Goal: Transaction & Acquisition: Purchase product/service

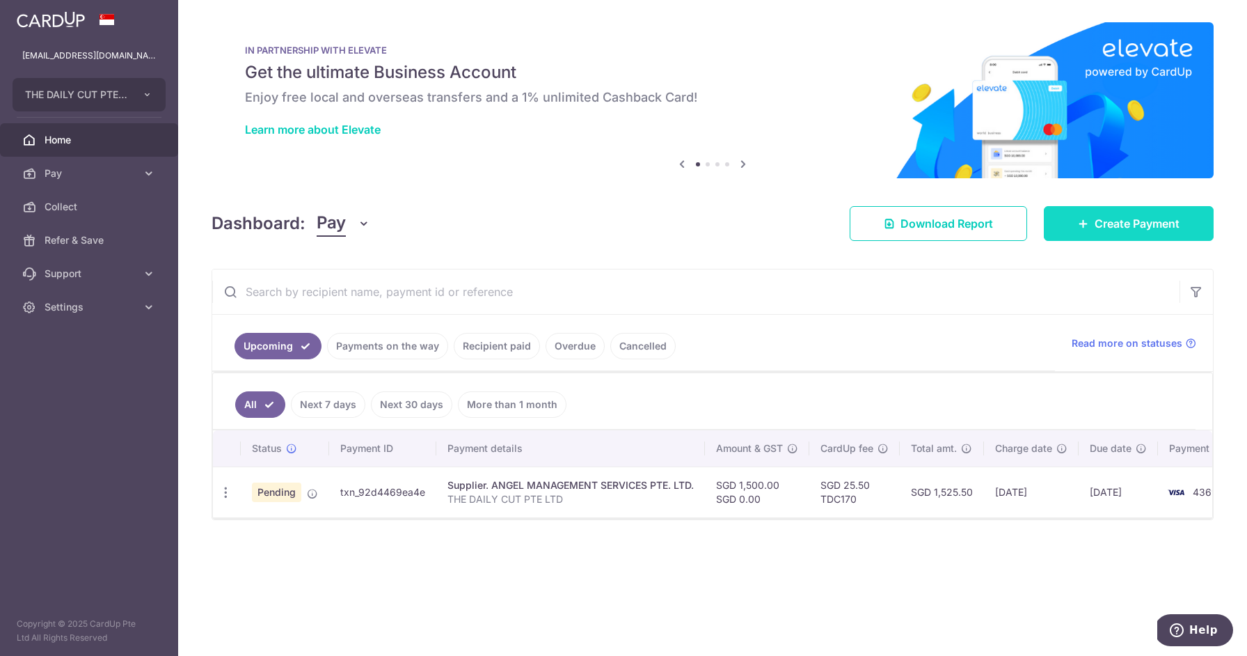
click at [1081, 227] on icon at bounding box center [1083, 223] width 11 height 11
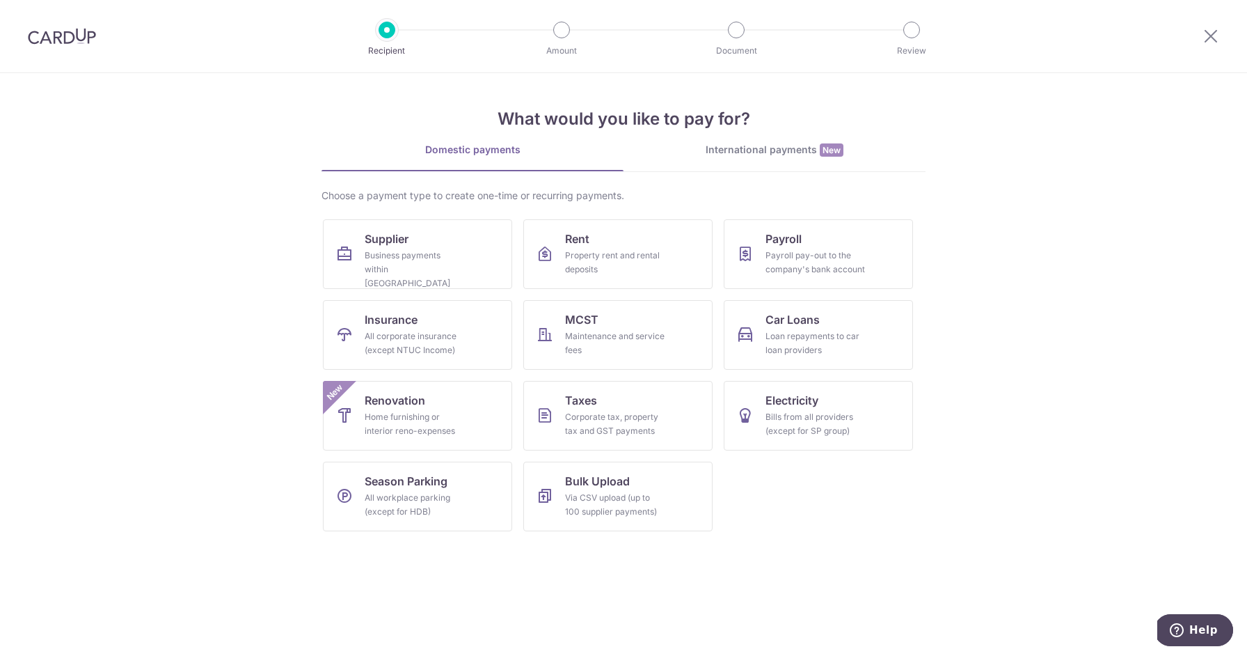
click at [760, 158] on link "International payments New" at bounding box center [775, 157] width 302 height 29
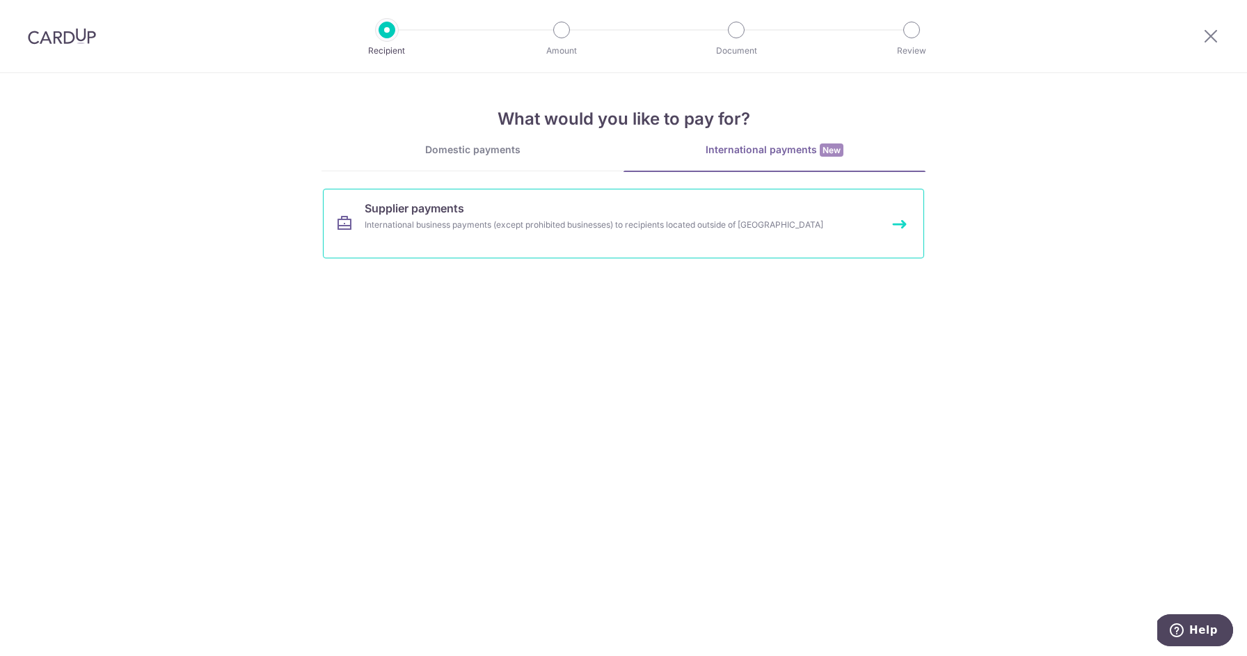
click at [481, 211] on link "Supplier payments International business payments (except prohibited businesses…" at bounding box center [623, 224] width 601 height 70
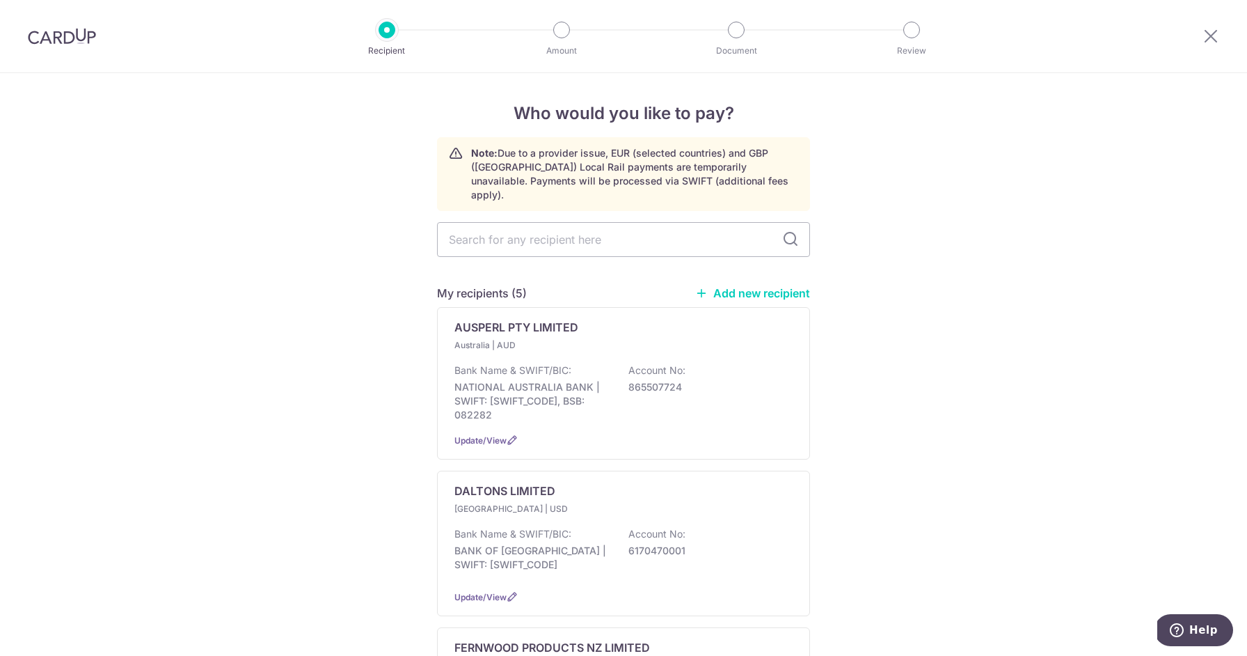
click at [738, 286] on link "Add new recipient" at bounding box center [752, 293] width 115 height 14
select select
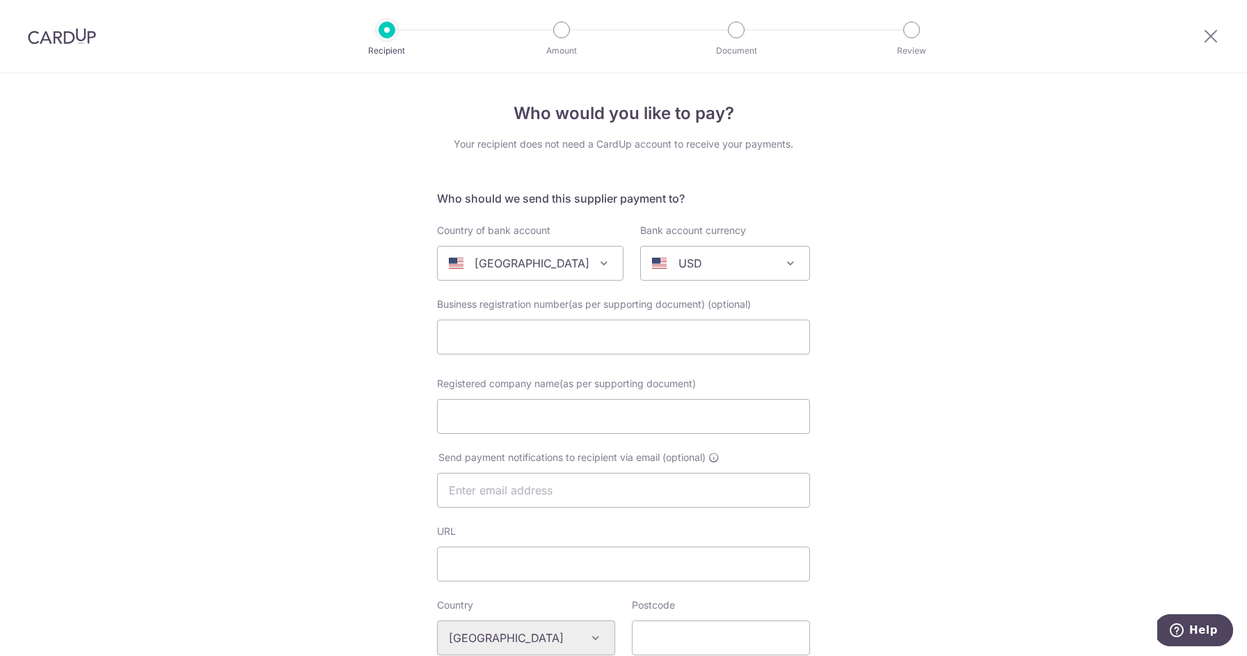
click at [526, 271] on span "United States" at bounding box center [530, 262] width 185 height 33
type input "denm"
select select "59"
select select "Denmark"
select select
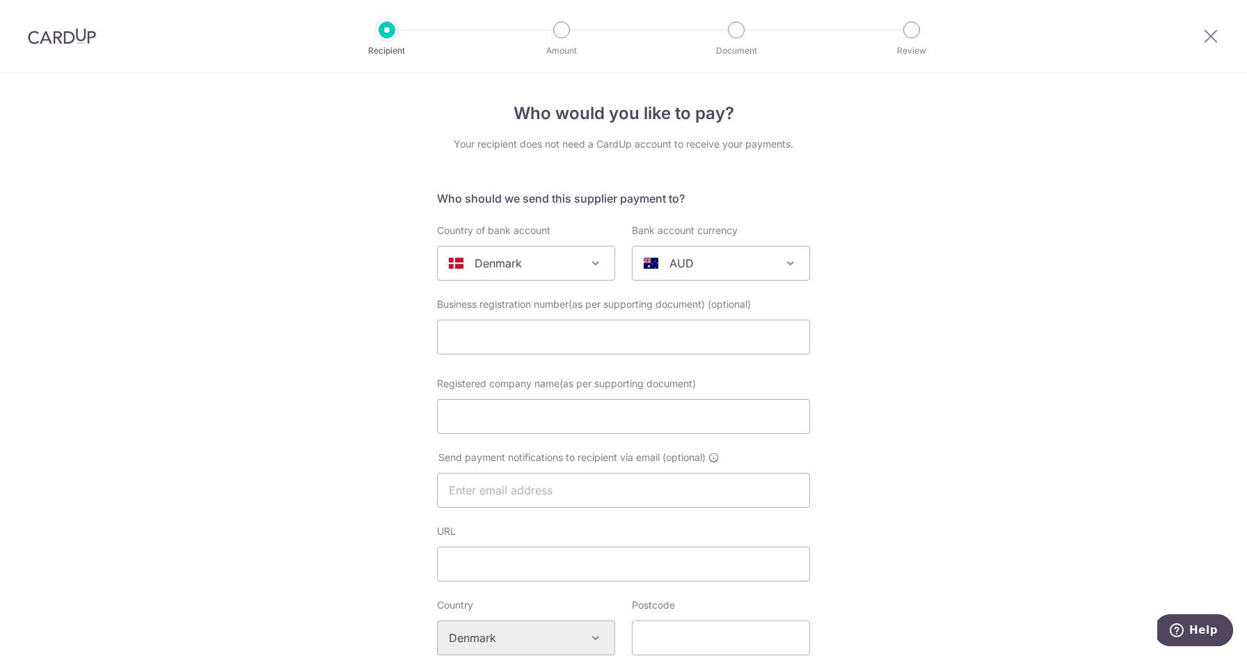
click at [681, 257] on p "AUD" at bounding box center [681, 263] width 24 height 17
type input "eur"
select select "12"
click at [566, 340] on input "text" at bounding box center [623, 336] width 373 height 35
drag, startPoint x: 331, startPoint y: 427, endPoint x: 365, endPoint y: 427, distance: 34.1
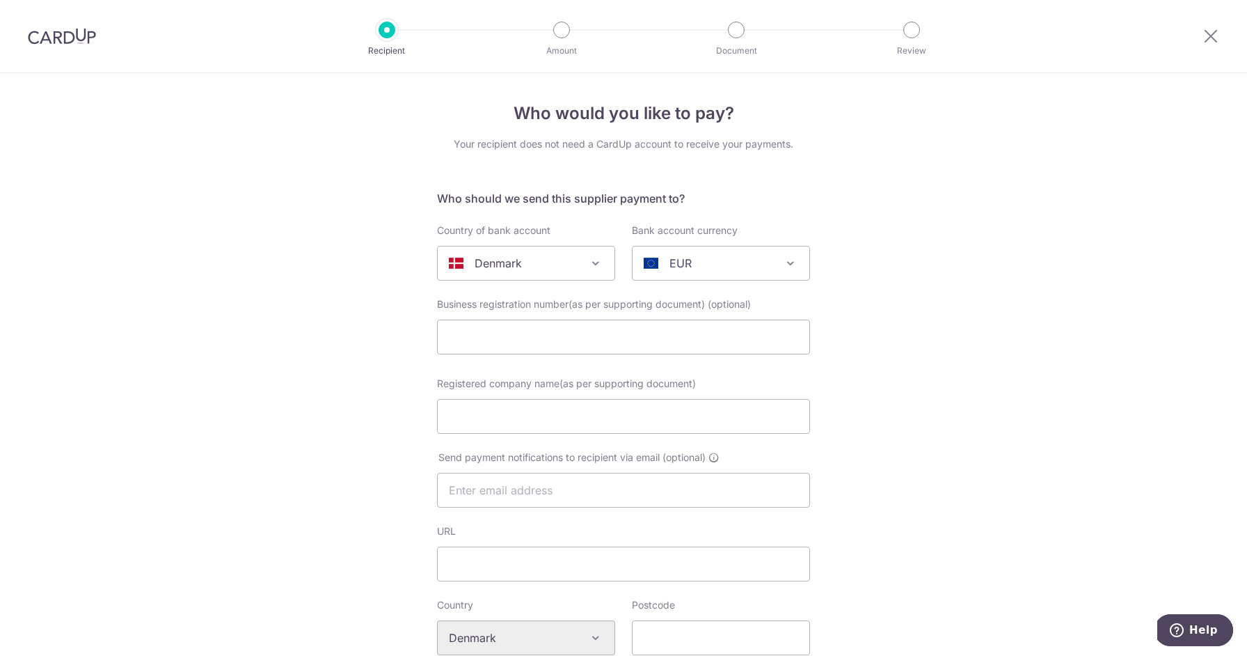
click at [331, 427] on div "Who would you like to pay? Your recipient does not need a CardUp account to rec…" at bounding box center [623, 664] width 1247 height 1182
click at [506, 422] on input "Registered company name(as per supporting document)" at bounding box center [623, 416] width 373 height 35
paste input "BERGS POTTER APS"
type input "BERGS POTTER APS"
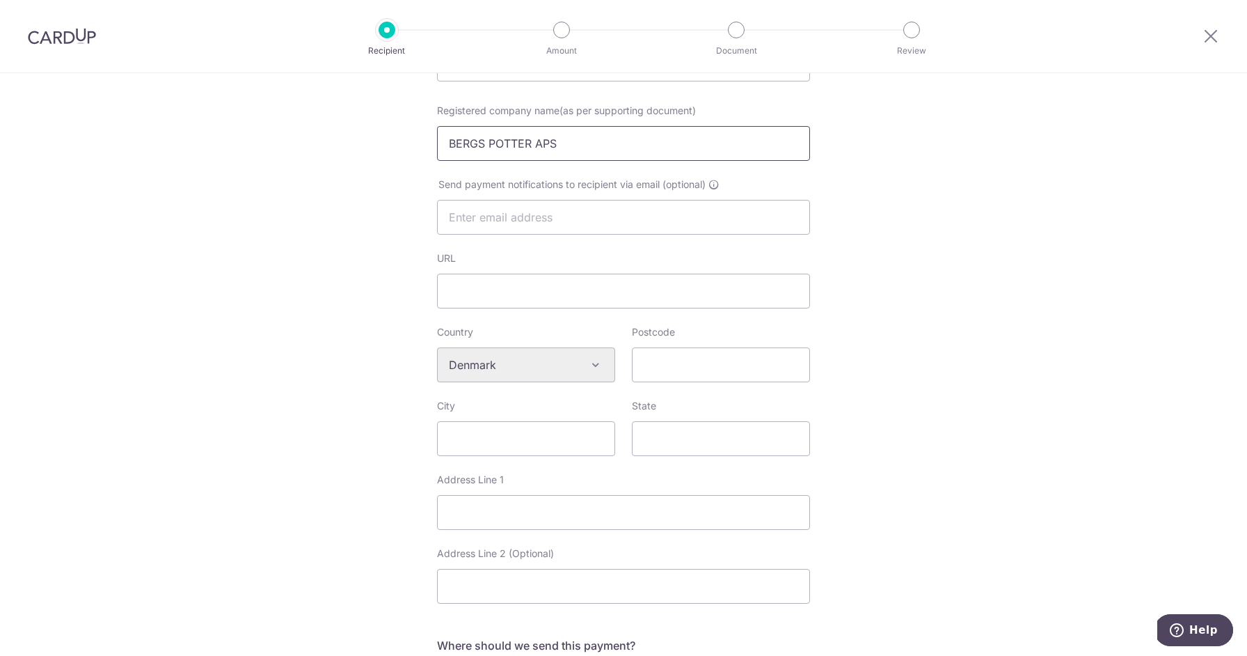
scroll to position [277, 0]
click at [540, 216] on input "text" at bounding box center [623, 213] width 373 height 35
paste input "Invoice@bergspotter.com"
type input "Invoice@bergspotter.com"
paste input "invoice@bergspotter.com"
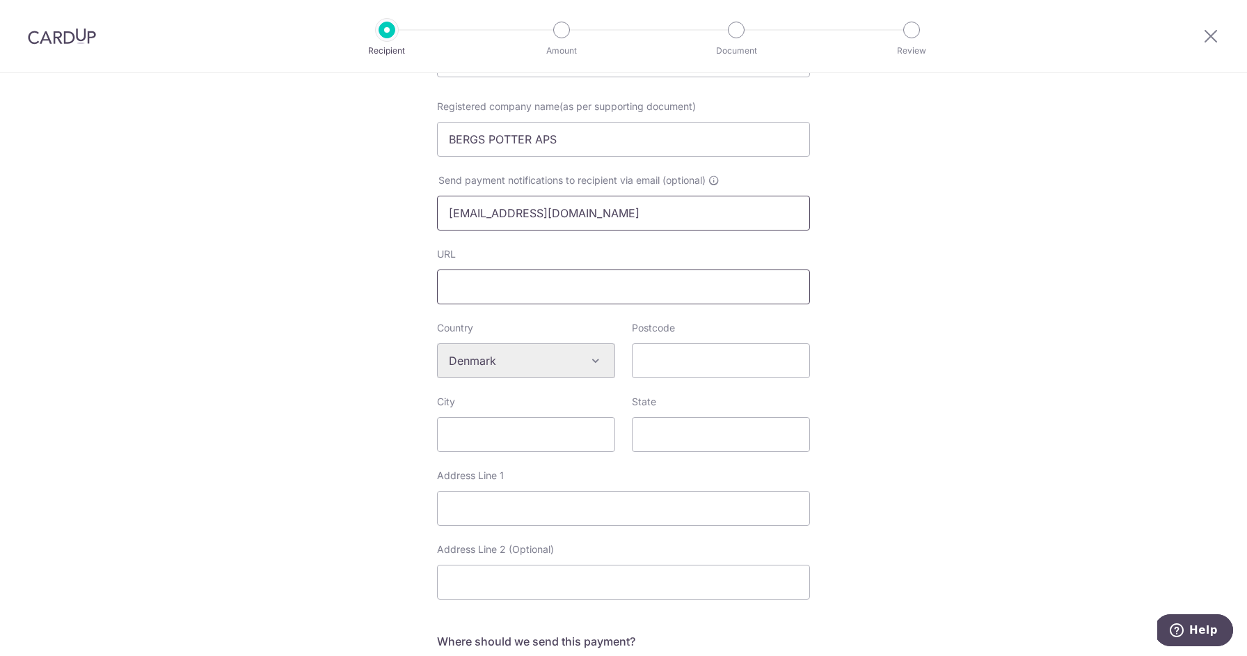
type input "invoice@bergspotter.com"
click at [498, 280] on input "URL" at bounding box center [623, 286] width 373 height 35
paste input "https://bergspotter.com/"
type input "https://bergspotter.com/"
click at [884, 382] on div "Who would you like to pay? Your recipient does not need a CardUp account to rec…" at bounding box center [623, 387] width 1247 height 1182
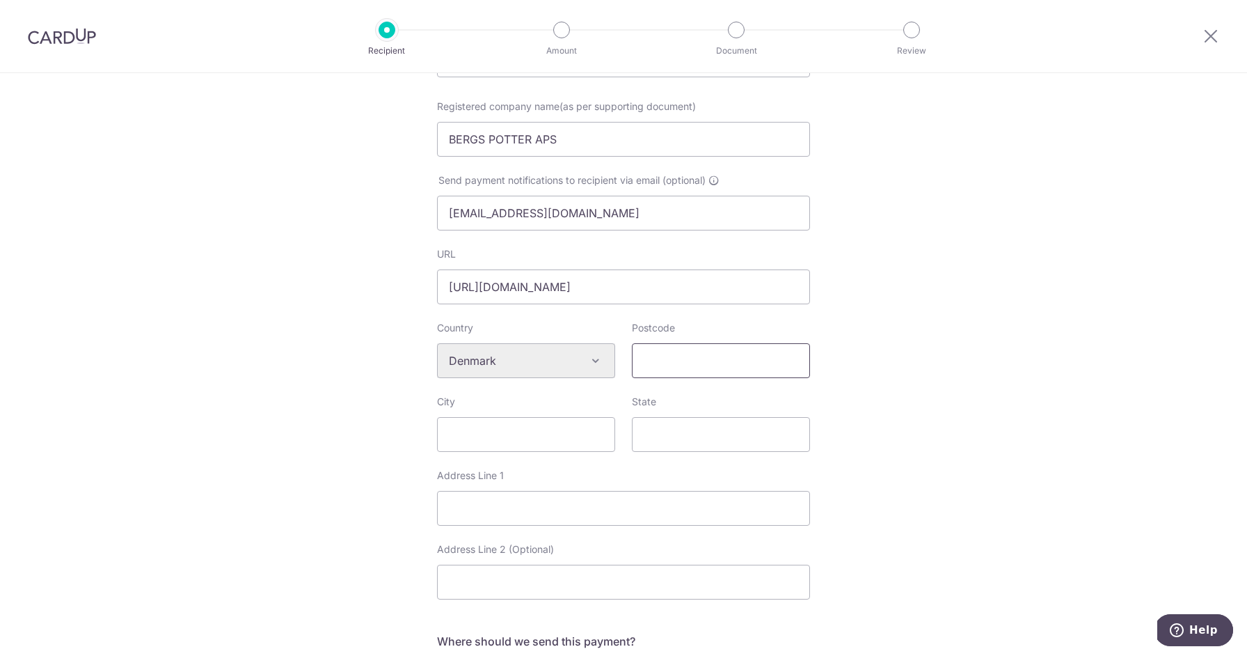
click at [690, 350] on input "Postcode" at bounding box center [721, 360] width 178 height 35
paste input "2400"
type input "2400"
click at [561, 510] on input "Address Line 1" at bounding box center [623, 508] width 373 height 35
paste input "Glentevej 67A"
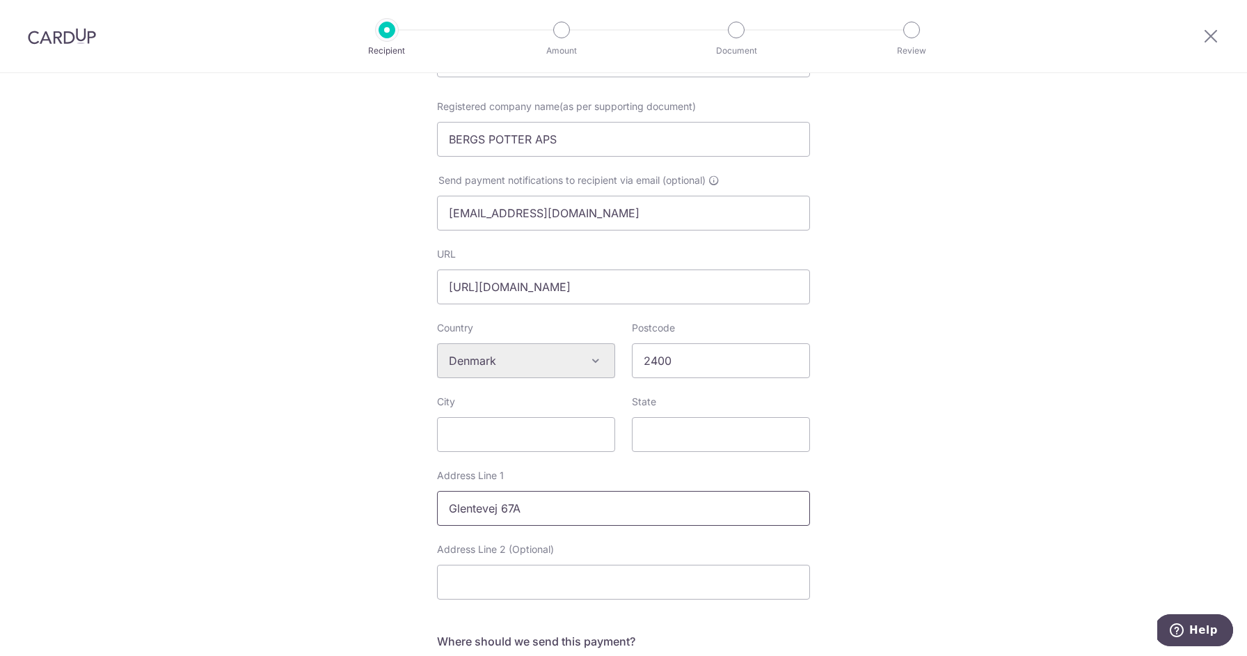
type input "Glentevej 67A"
click at [548, 434] on input "City" at bounding box center [526, 434] width 178 height 35
paste input "Copenhagen"
type input "Copenhagen"
click at [834, 434] on div "Who would you like to pay? Your recipient does not need a CardUp account to rec…" at bounding box center [623, 387] width 1247 height 1182
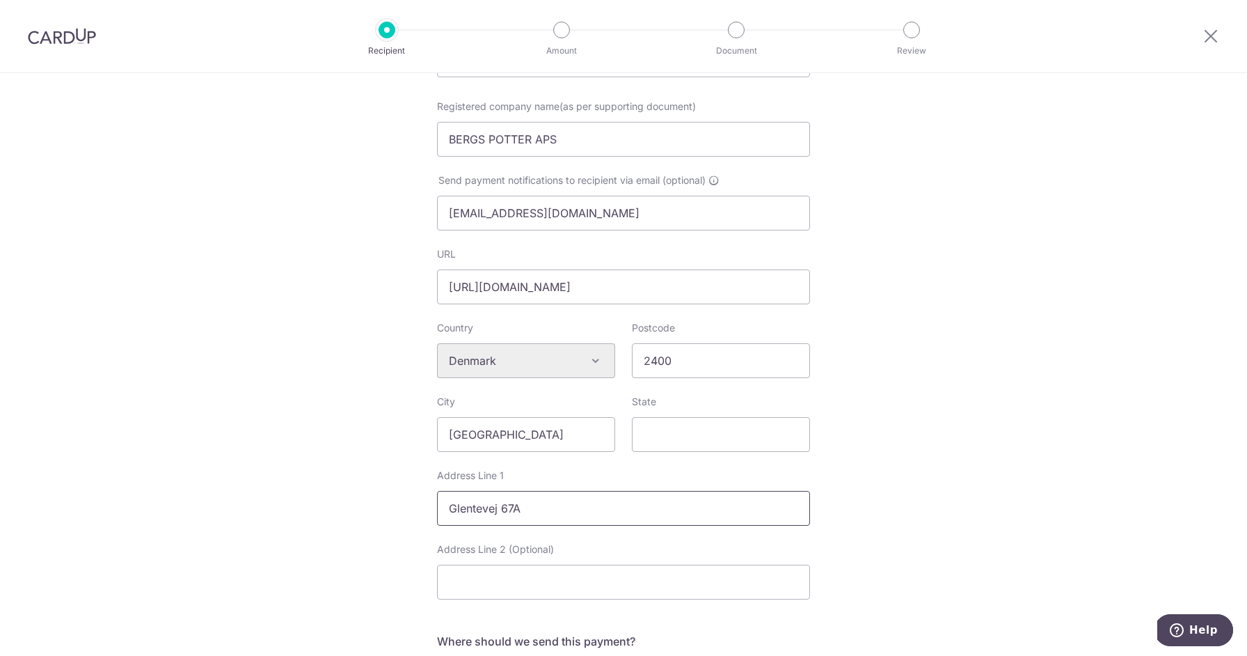
click at [561, 509] on input "Glentevej 67A" at bounding box center [623, 508] width 373 height 35
click at [903, 500] on div "Who would you like to pay? Your recipient does not need a CardUp account to rec…" at bounding box center [623, 387] width 1247 height 1182
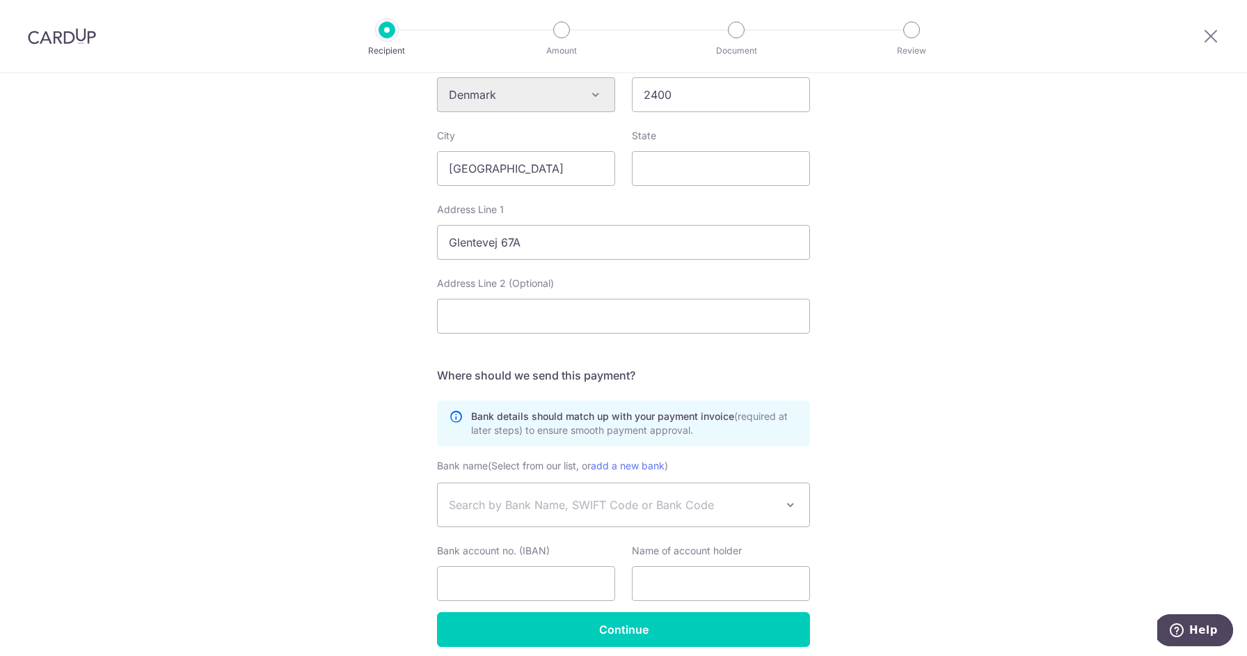
scroll to position [599, 0]
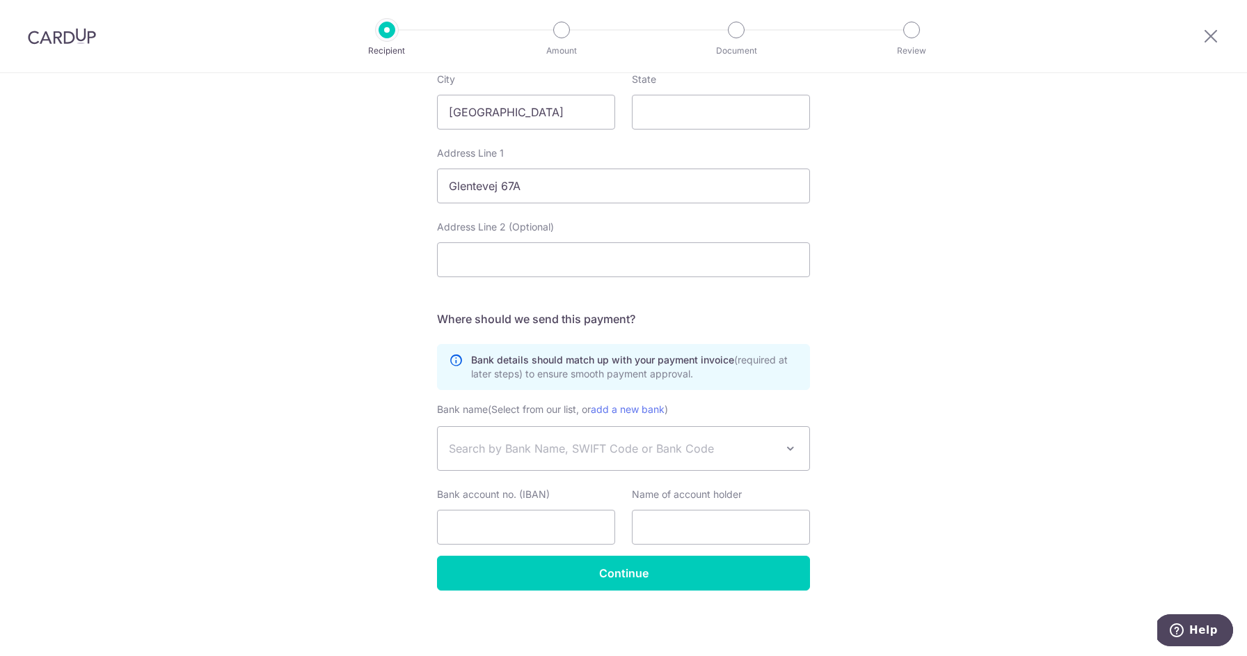
click at [580, 446] on span "Search by Bank Name, SWIFT Code or Bank Code" at bounding box center [612, 448] width 327 height 17
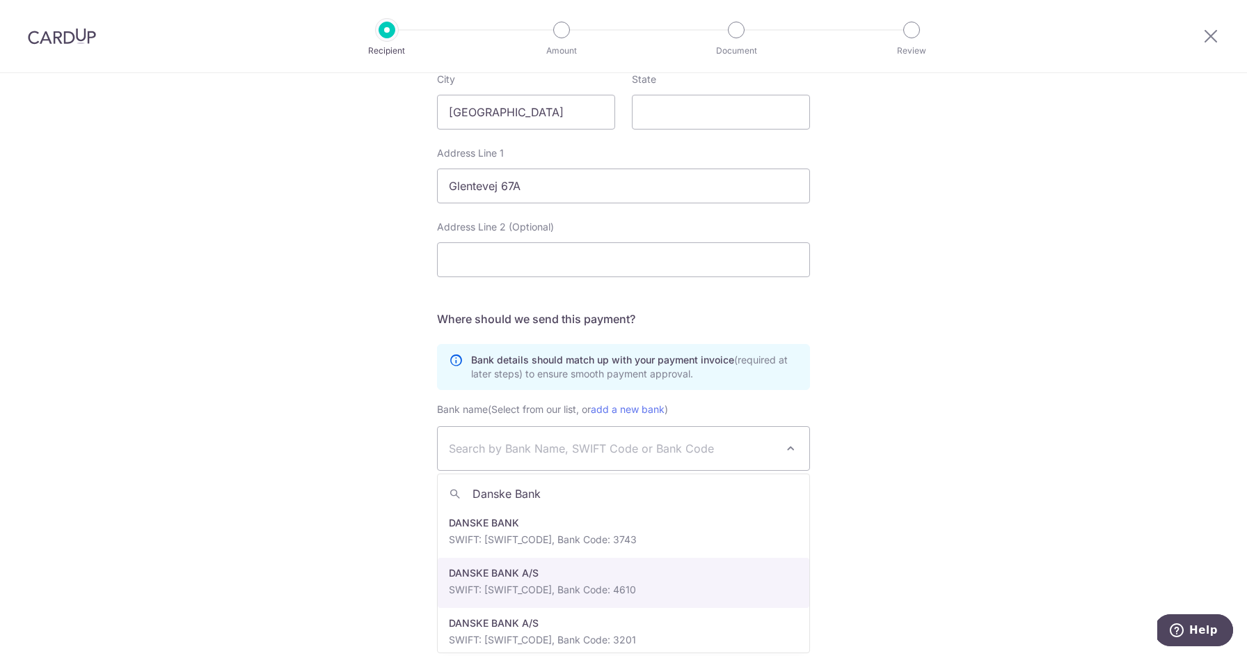
paste input "ABADKKK"
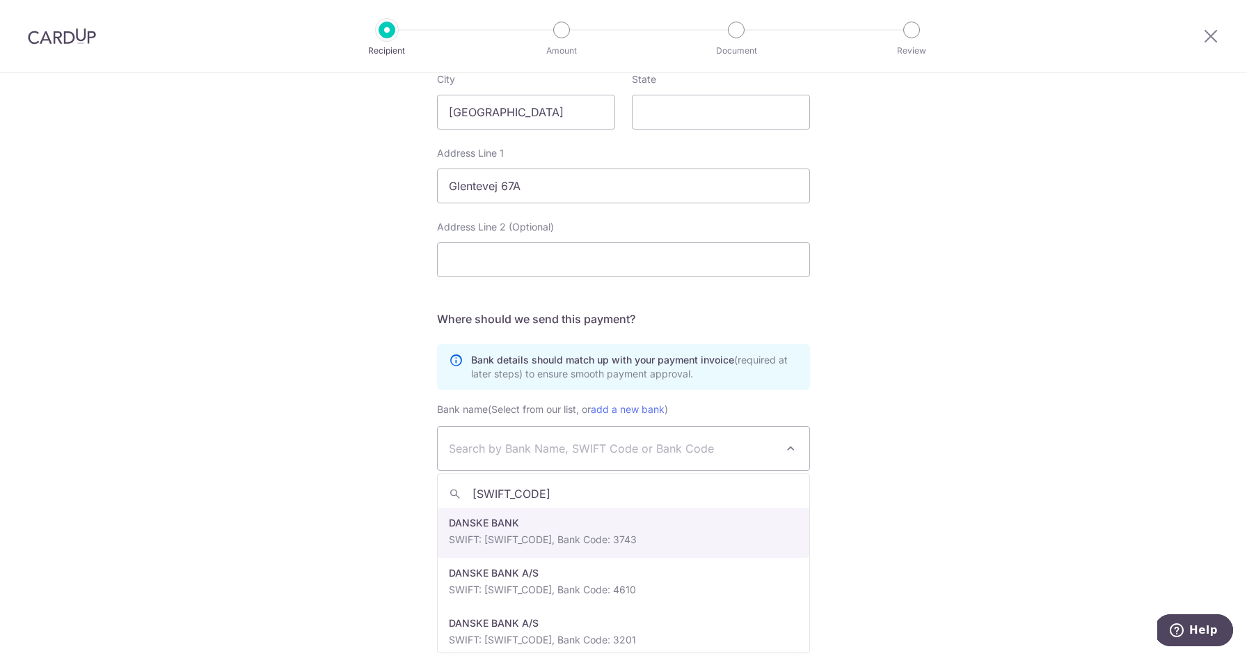
type input "DABADKKK"
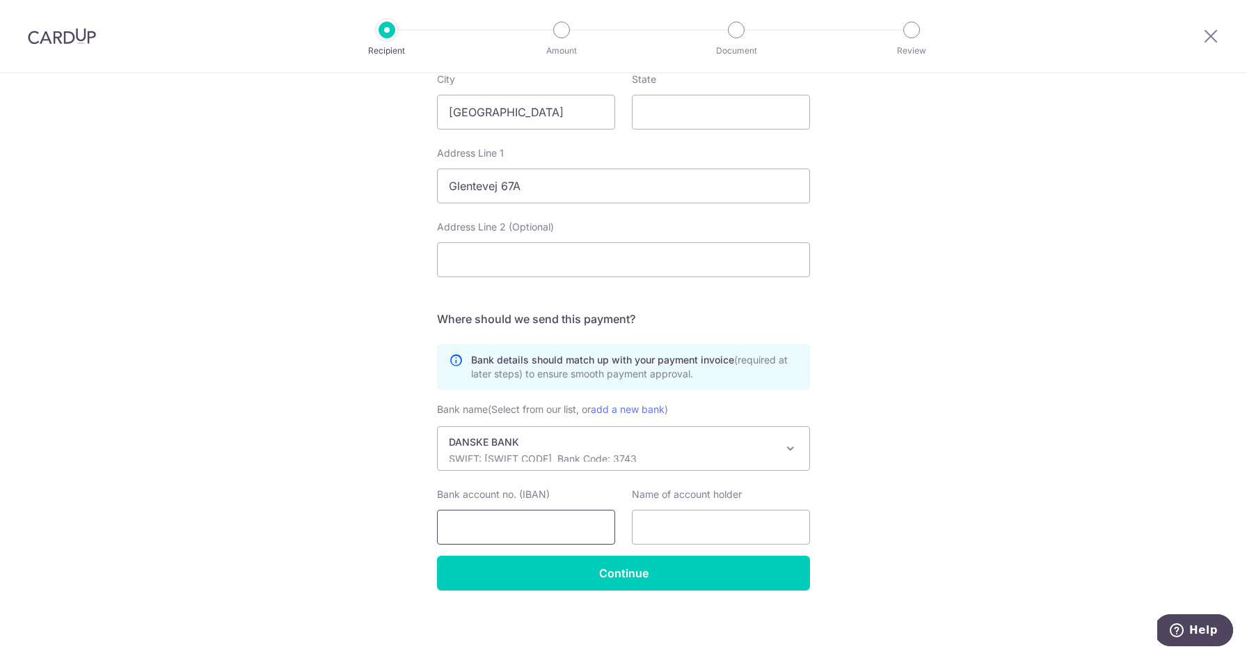
select select "125"
click at [530, 530] on input "Bank account no. (IBAN)" at bounding box center [526, 526] width 178 height 35
paste input "DK3730000011721869"
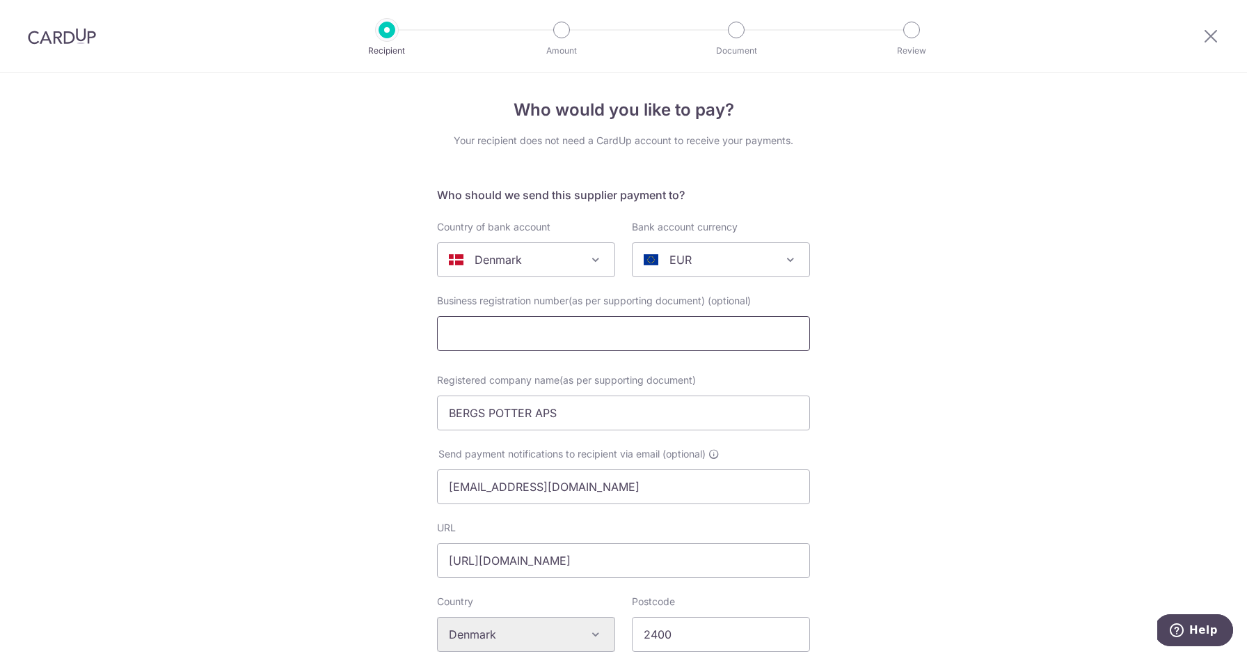
scroll to position [0, 0]
type input "DK3730000011721869"
click at [602, 420] on input "BERGS POTTER APS" at bounding box center [623, 416] width 373 height 35
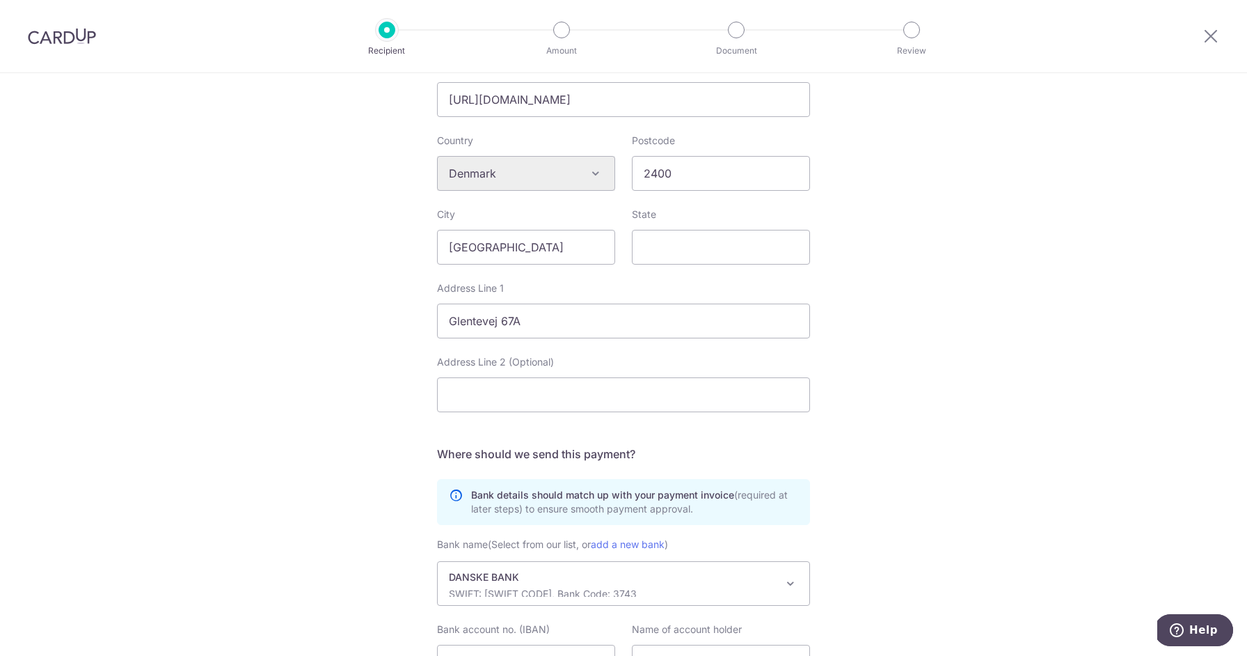
scroll to position [599, 0]
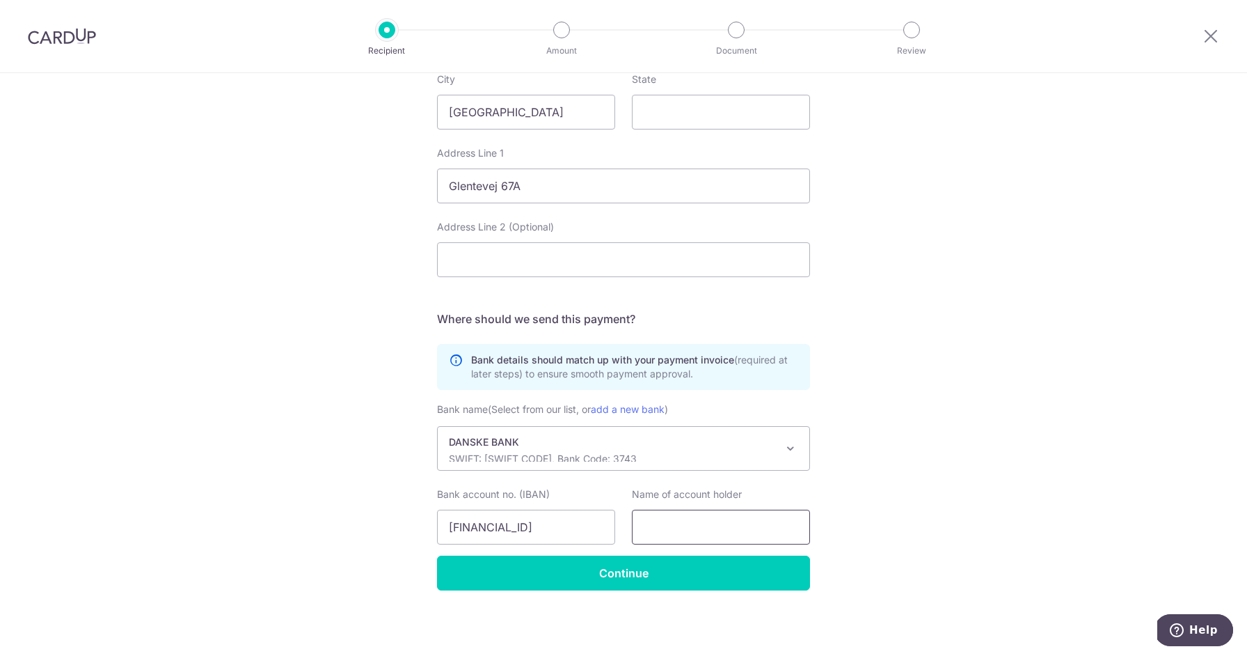
click at [701, 519] on input "text" at bounding box center [721, 526] width 178 height 35
paste input "BERGS POTTER APS"
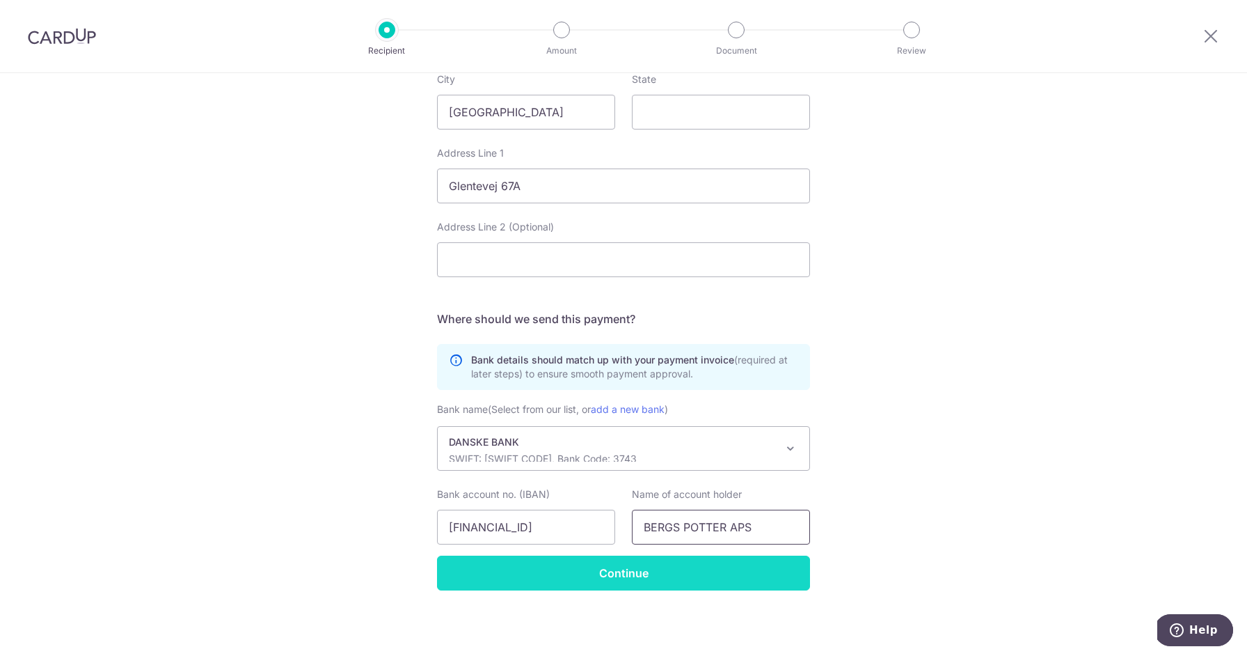
type input "BERGS POTTER APS"
click at [633, 569] on input "Continue" at bounding box center [623, 572] width 373 height 35
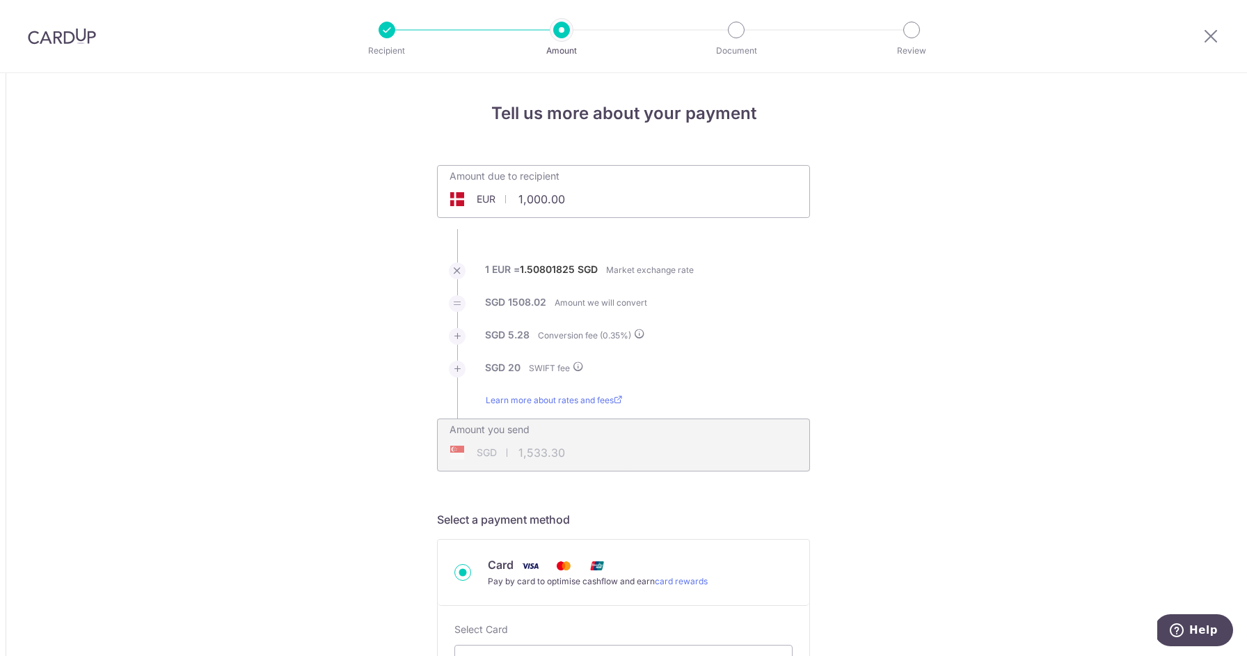
click at [591, 202] on input "1,000.00" at bounding box center [545, 199] width 215 height 32
paste input "40254.72"
type input "40,254.72"
type input "60,938.65"
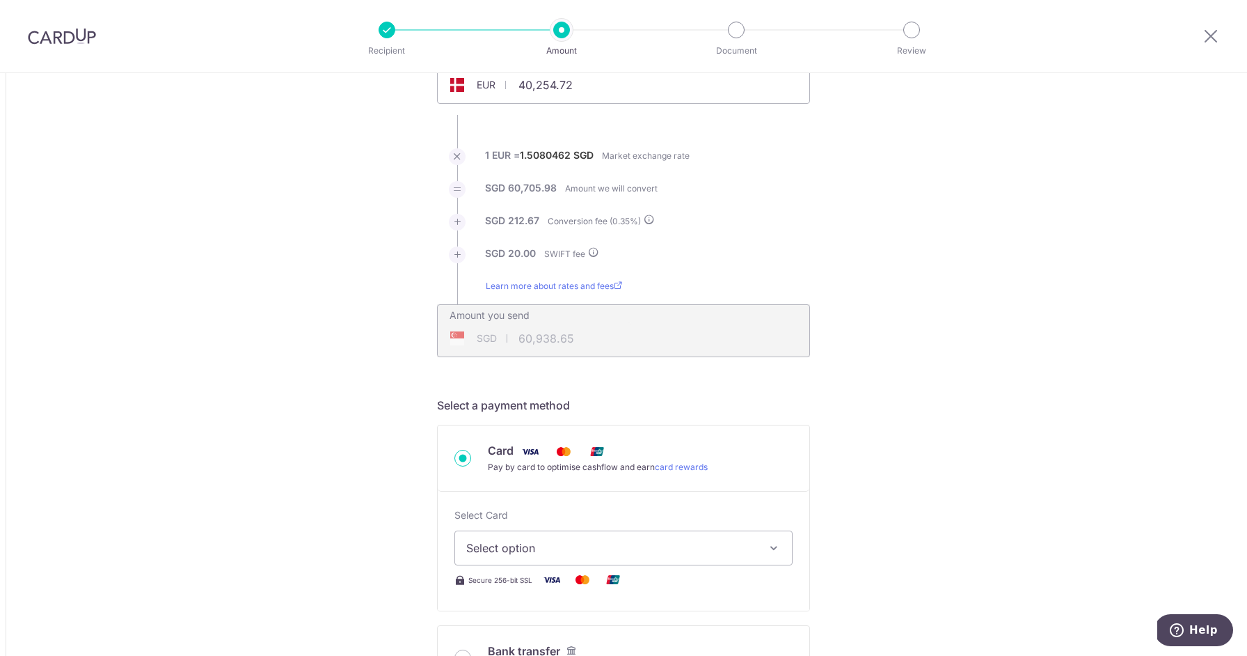
scroll to position [113, 0]
click at [523, 339] on div "SGD 60,938.65 60938.65" at bounding box center [534, 339] width 193 height 32
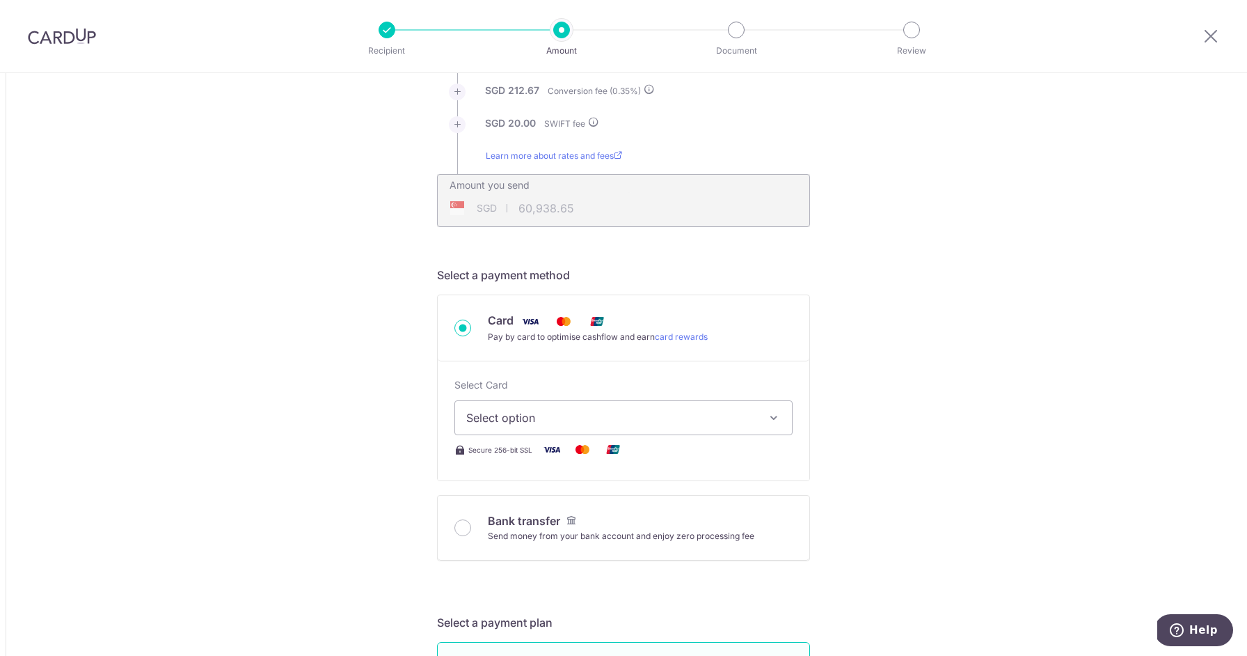
scroll to position [349, 0]
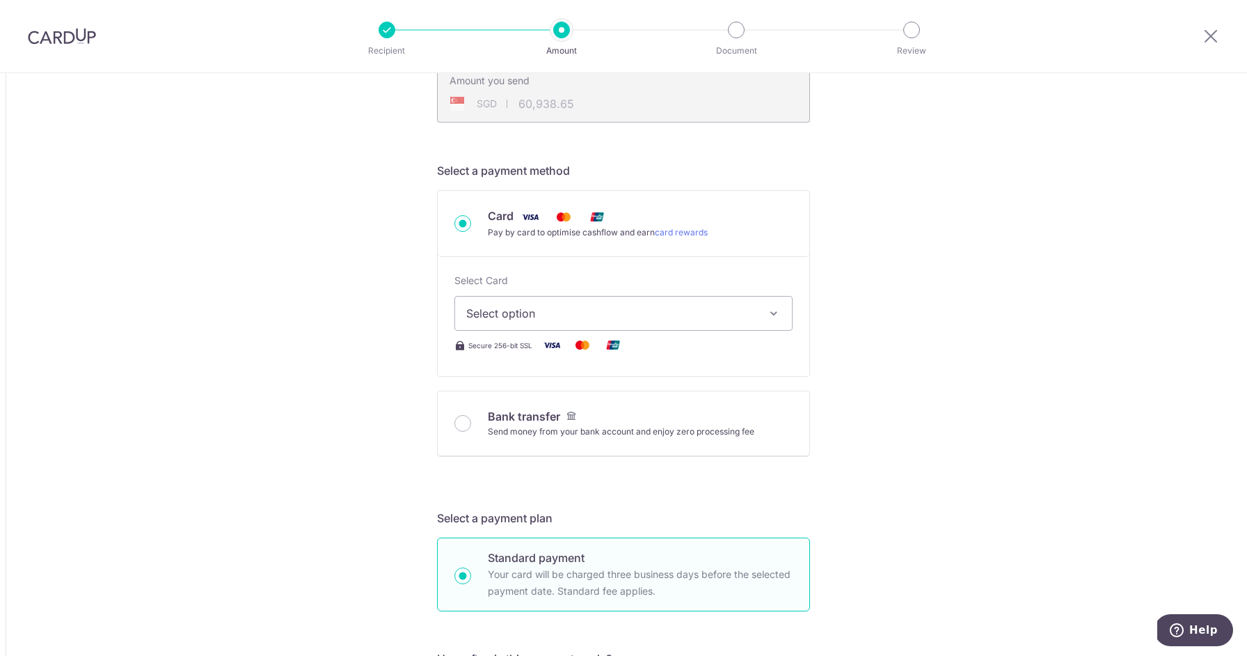
click at [536, 318] on span "Select option" at bounding box center [610, 313] width 289 height 17
click at [539, 407] on span "**** 4369" at bounding box center [527, 412] width 54 height 17
type input "40,254.72"
type input "60,938.29"
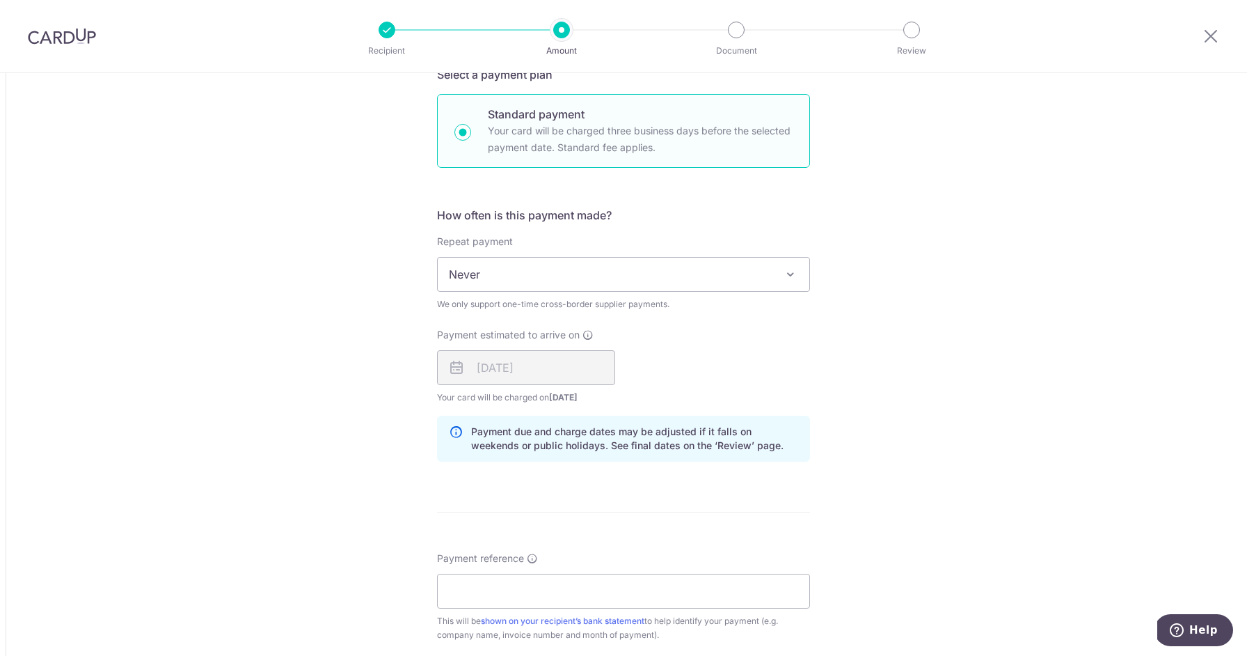
scroll to position [941, 0]
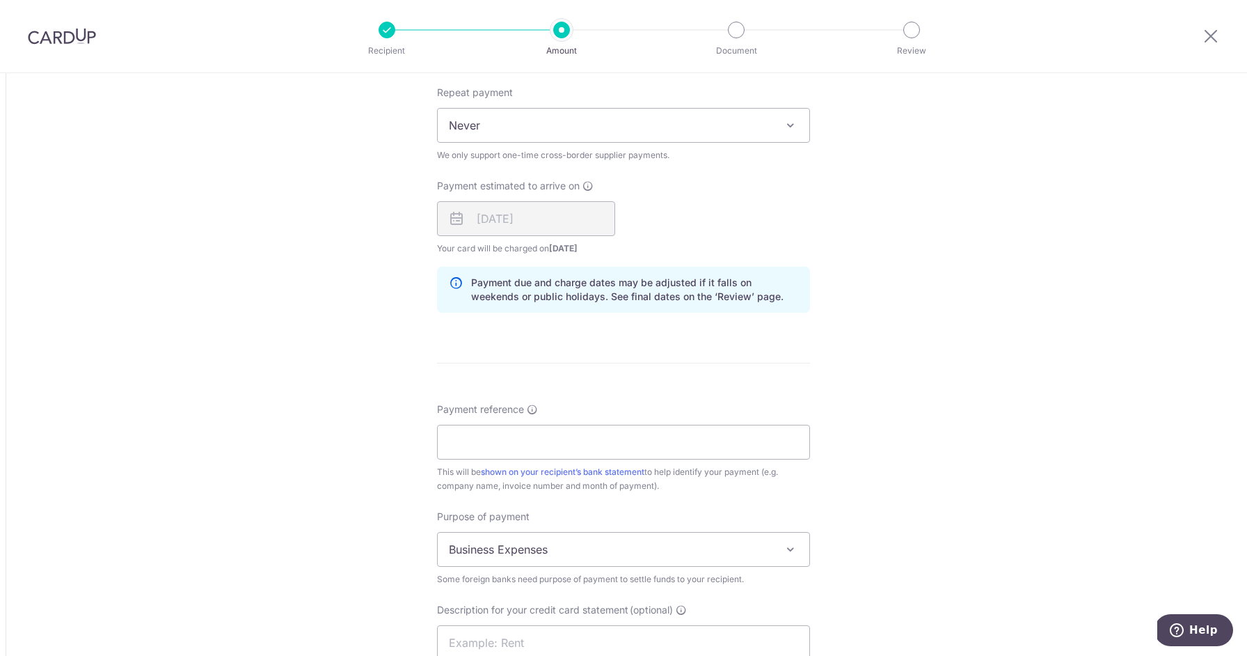
click at [554, 217] on div "13/10/2025" at bounding box center [526, 218] width 178 height 35
click at [759, 225] on div "Payment estimated to arrive on We estimate that your recipient will receive the…" at bounding box center [624, 218] width 390 height 77
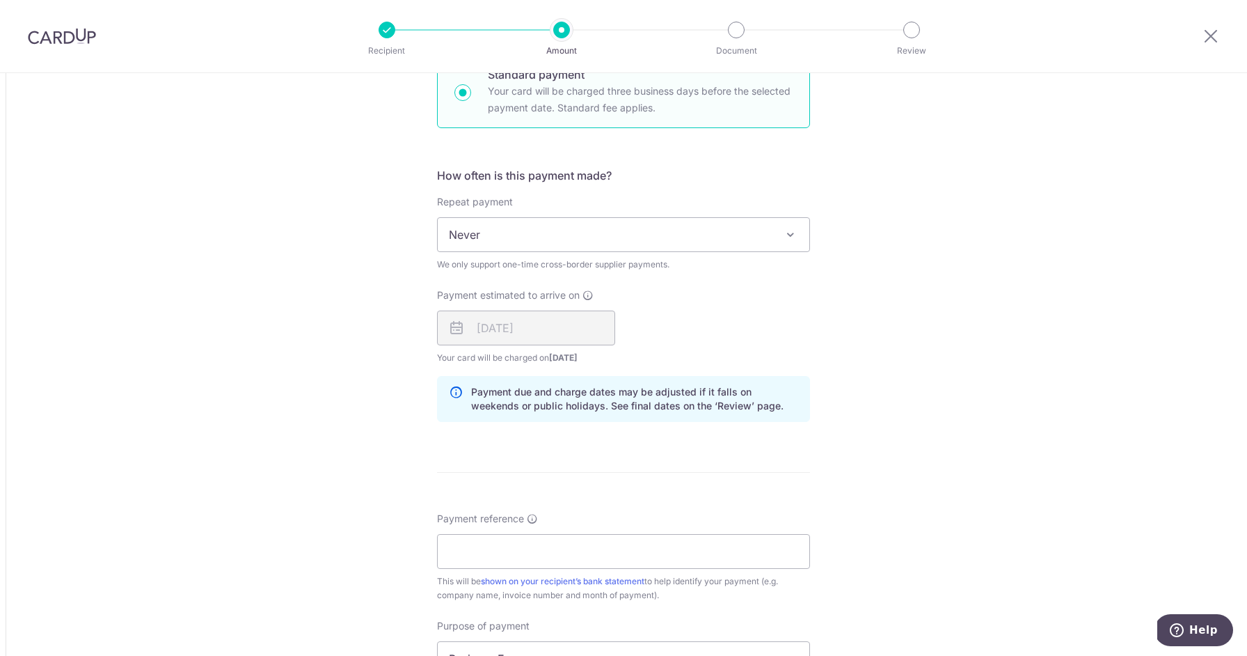
scroll to position [1326, 0]
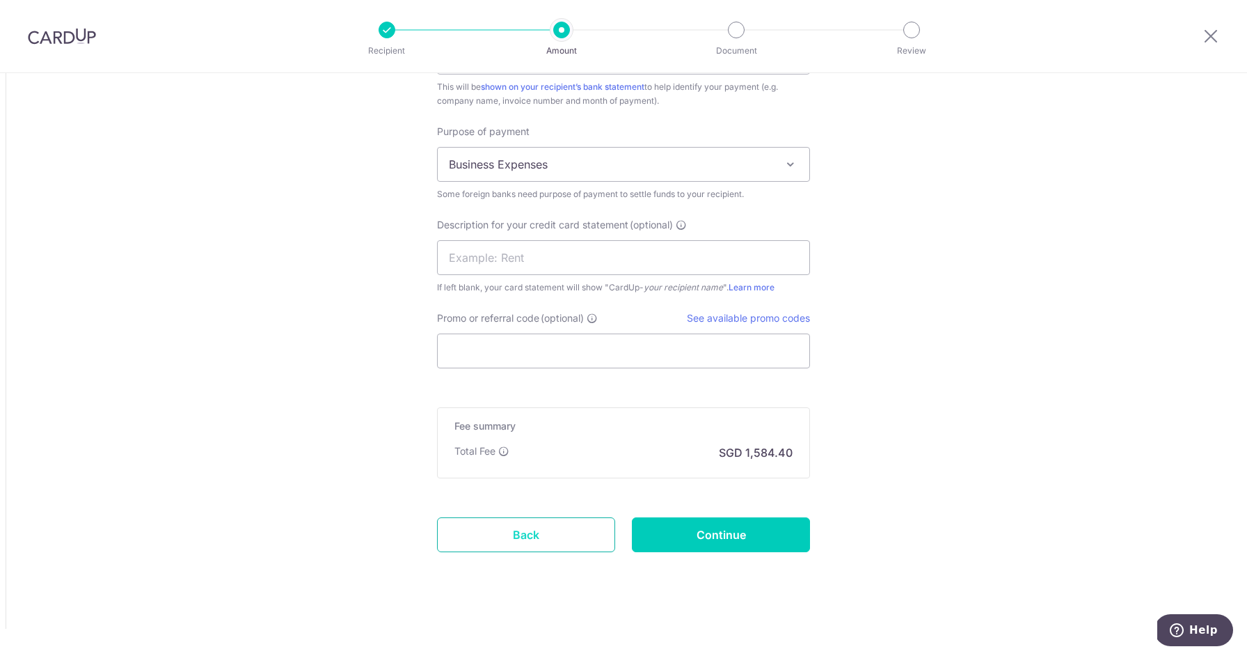
click at [539, 527] on link "Back" at bounding box center [526, 534] width 178 height 35
